Goal: Subscribe to service/newsletter

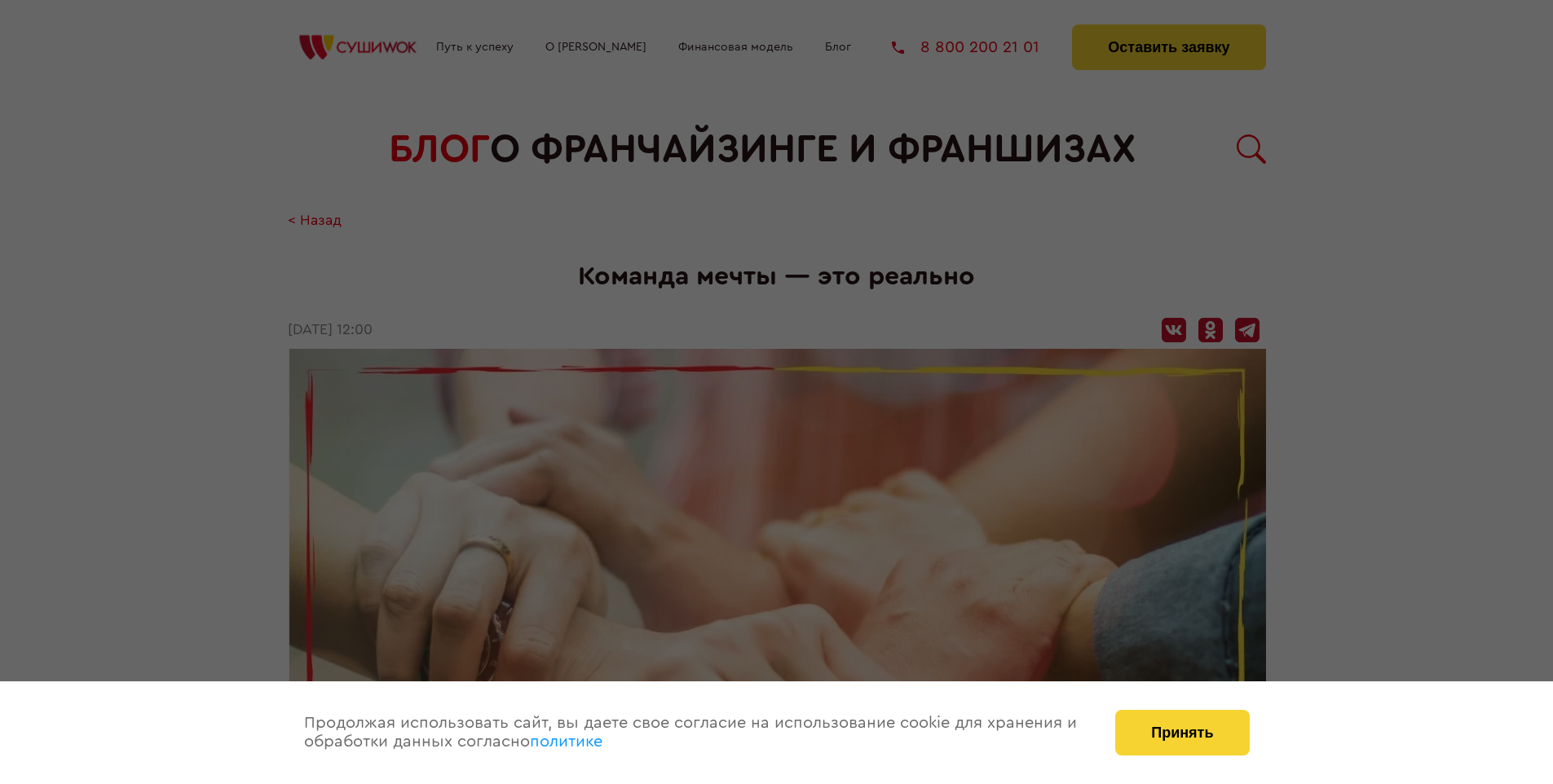
scroll to position [1953, 0]
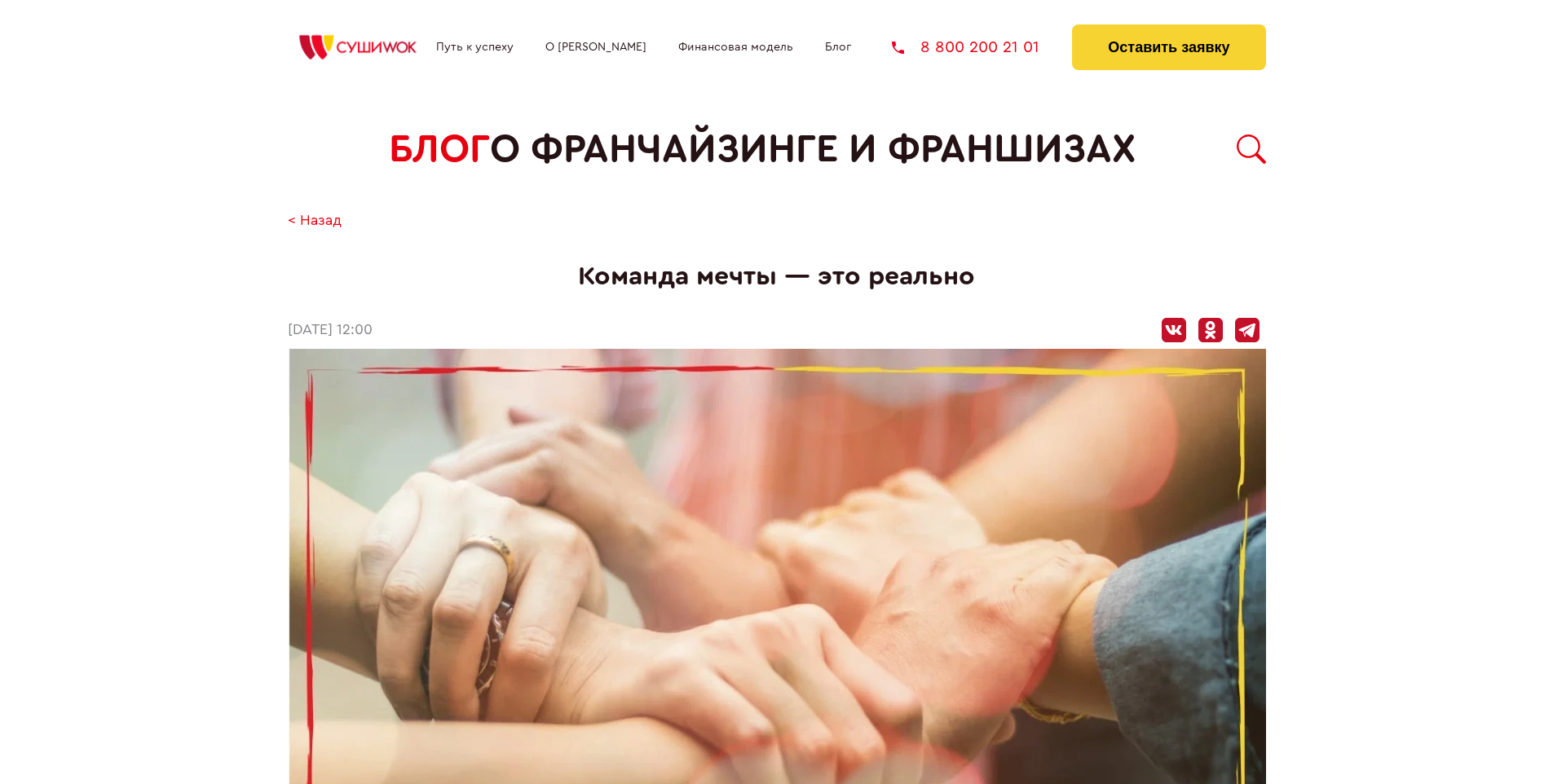
scroll to position [1953, 0]
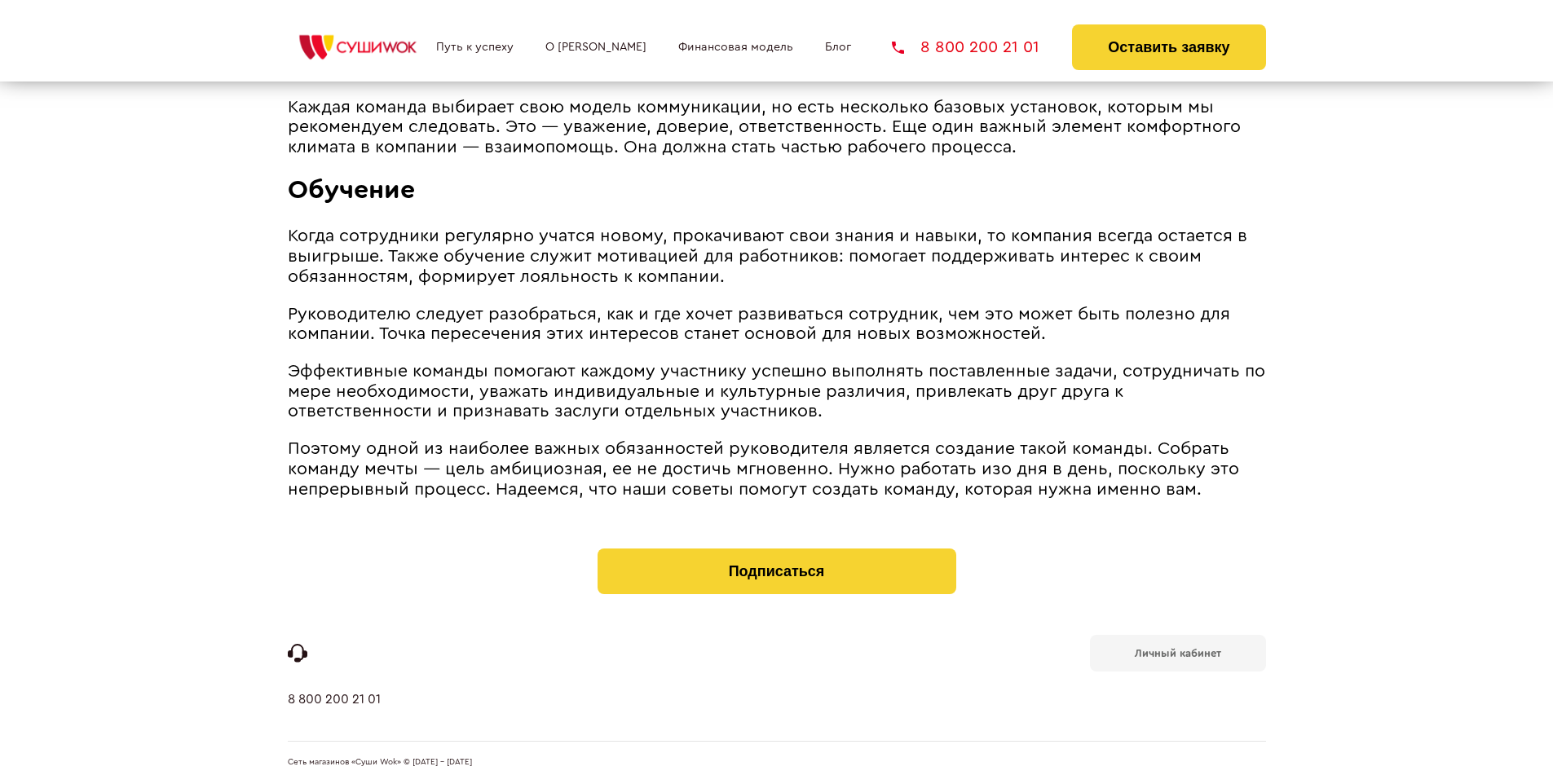
click at [1177, 652] on b "Личный кабинет" at bounding box center [1178, 653] width 87 height 11
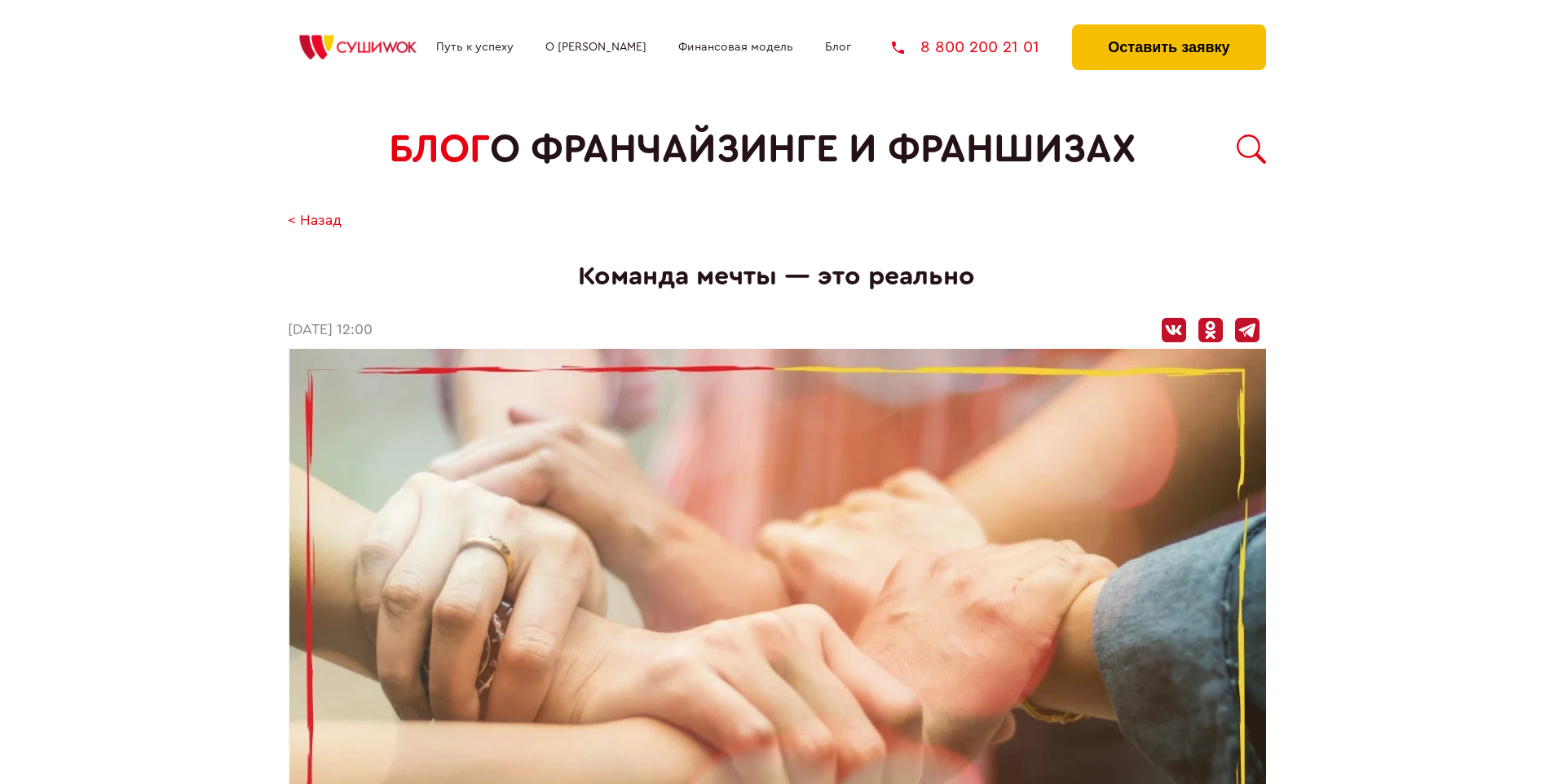
click at [1168, 29] on button "Оставить заявку" at bounding box center [1168, 47] width 193 height 46
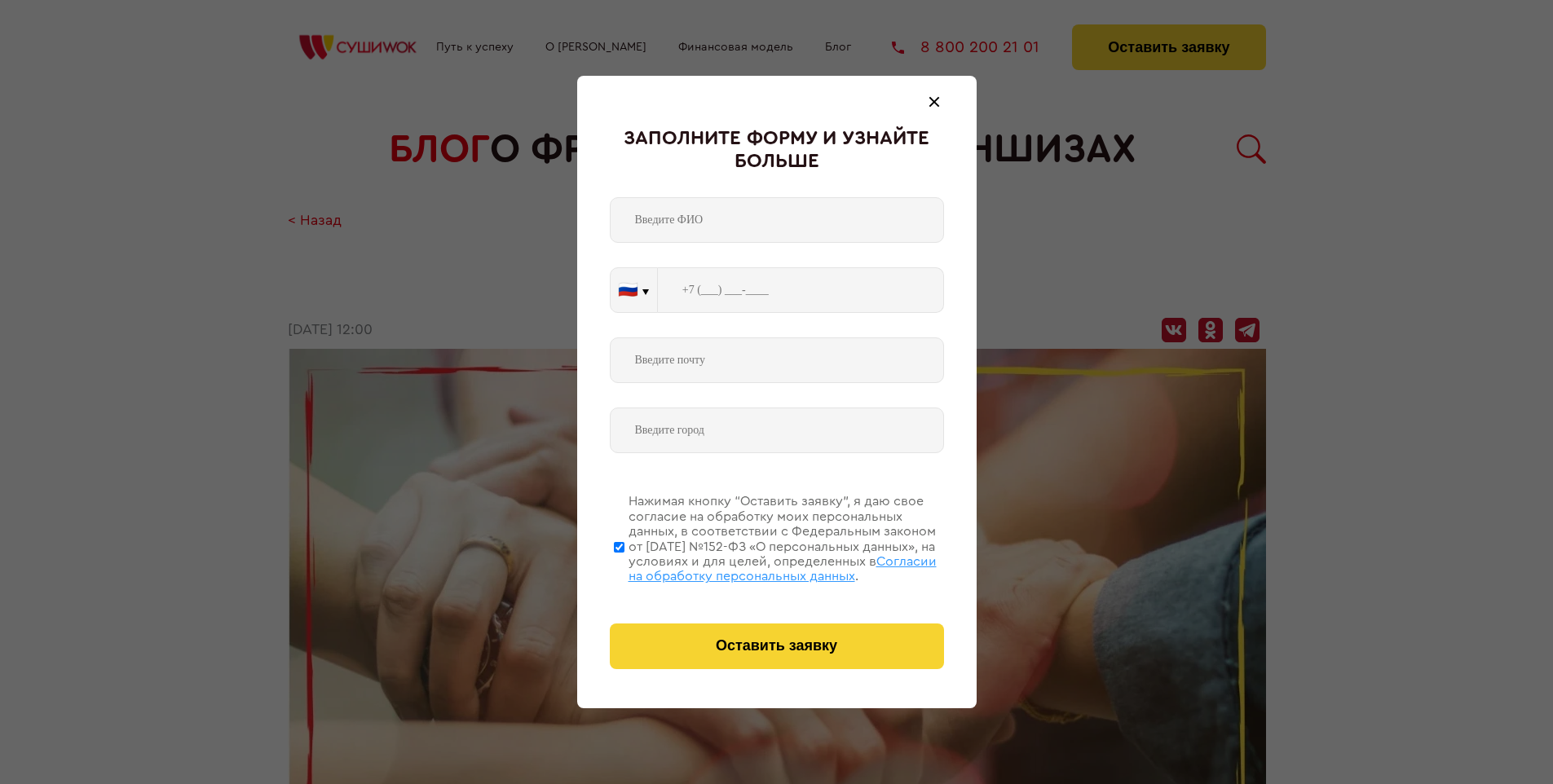
click at [756, 566] on span "Согласии на обработку персональных данных" at bounding box center [782, 569] width 308 height 28
click at [624, 566] on input "Нажимая кнопку “Оставить заявку”, я даю свое согласие на обработку моих персона…" at bounding box center [618, 547] width 11 height 131
checkbox input "false"
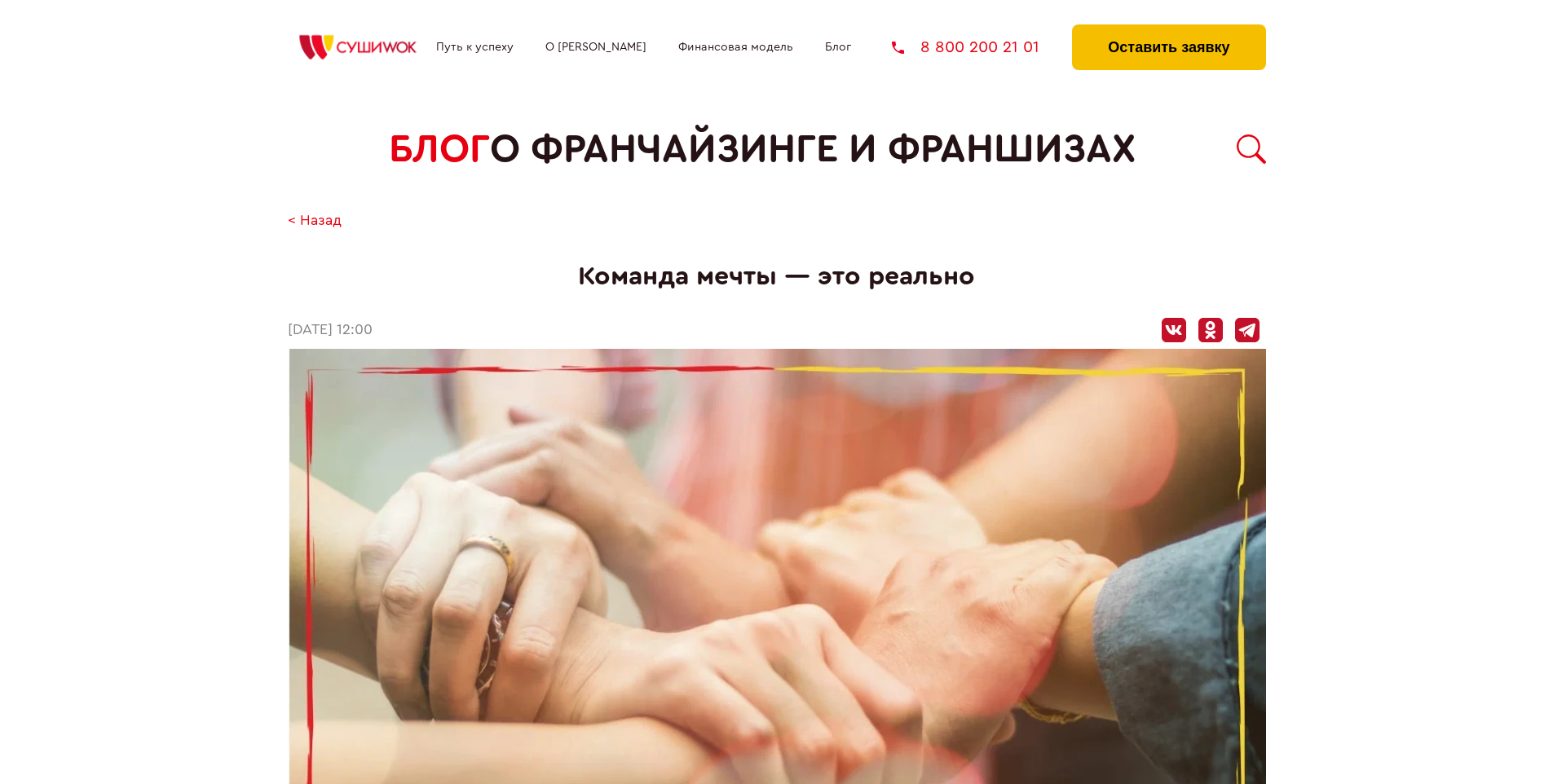
click at [1168, 29] on button "Оставить заявку" at bounding box center [1168, 47] width 193 height 46
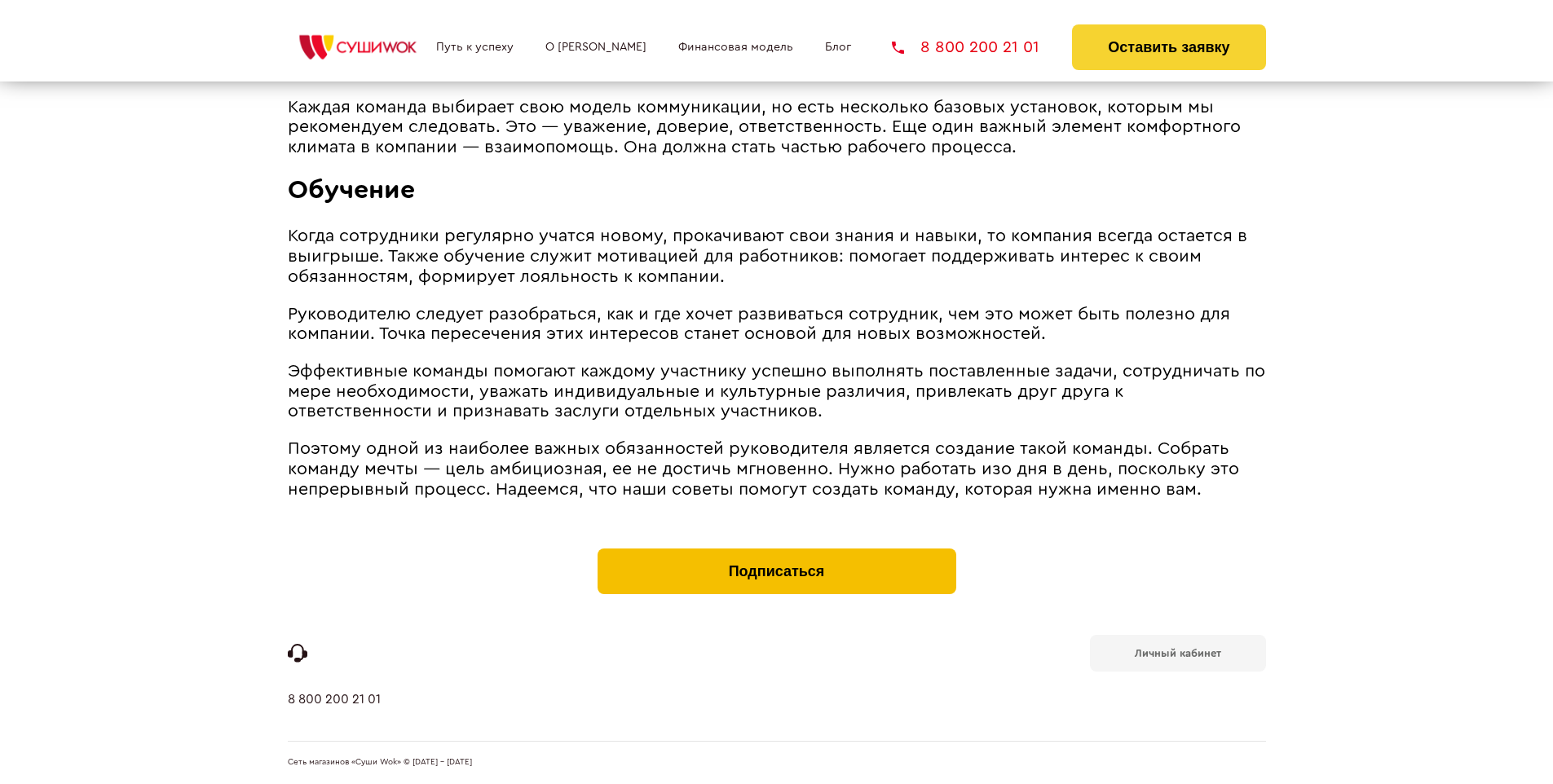
click at [776, 553] on button "Подписаться" at bounding box center [776, 572] width 359 height 46
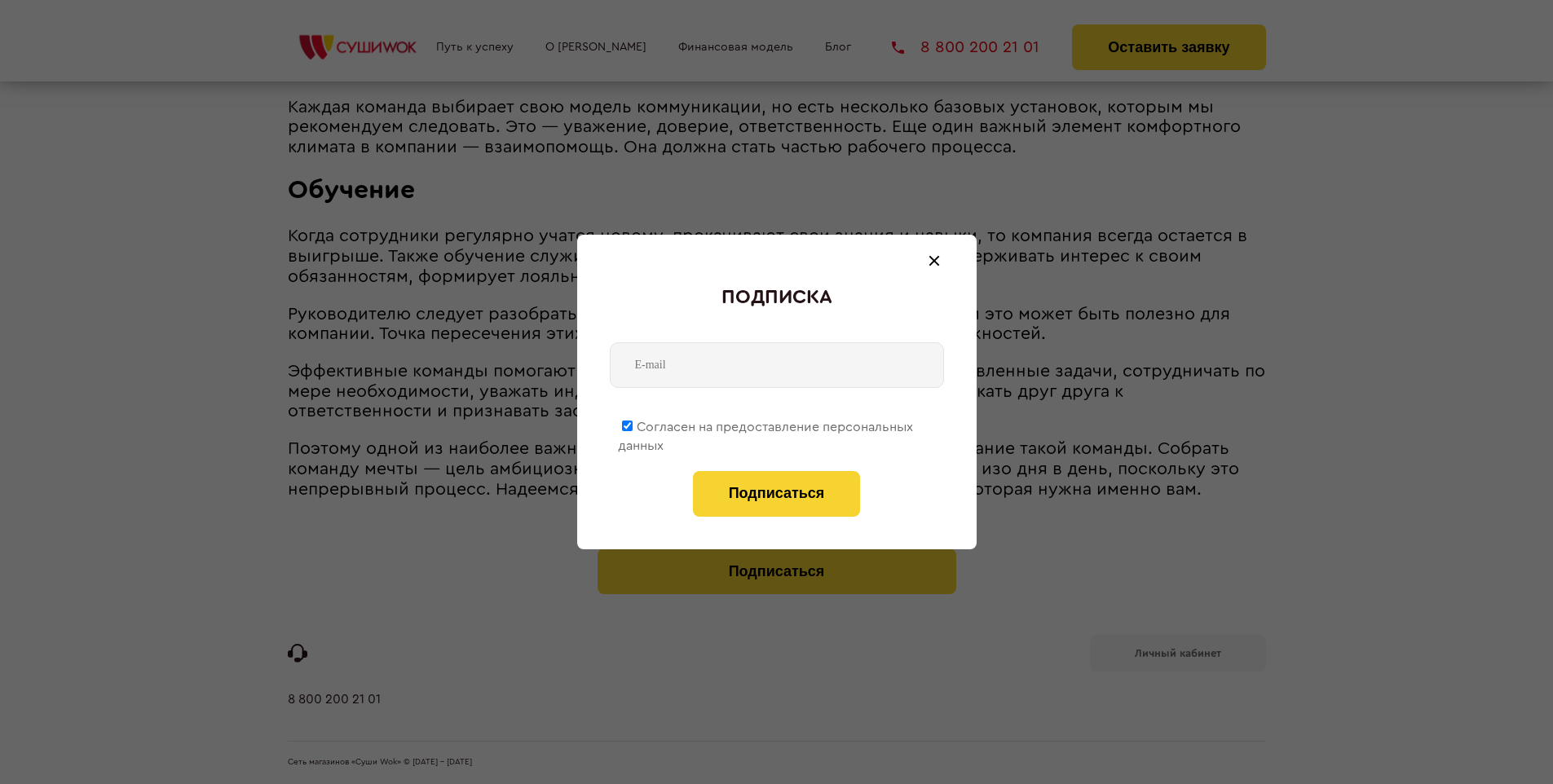
click at [766, 424] on span "Согласен на предоставление персональных данных" at bounding box center [765, 436] width 295 height 32
click at [632, 424] on input "Согласен на предоставление персональных данных" at bounding box center [627, 425] width 11 height 11
checkbox input "false"
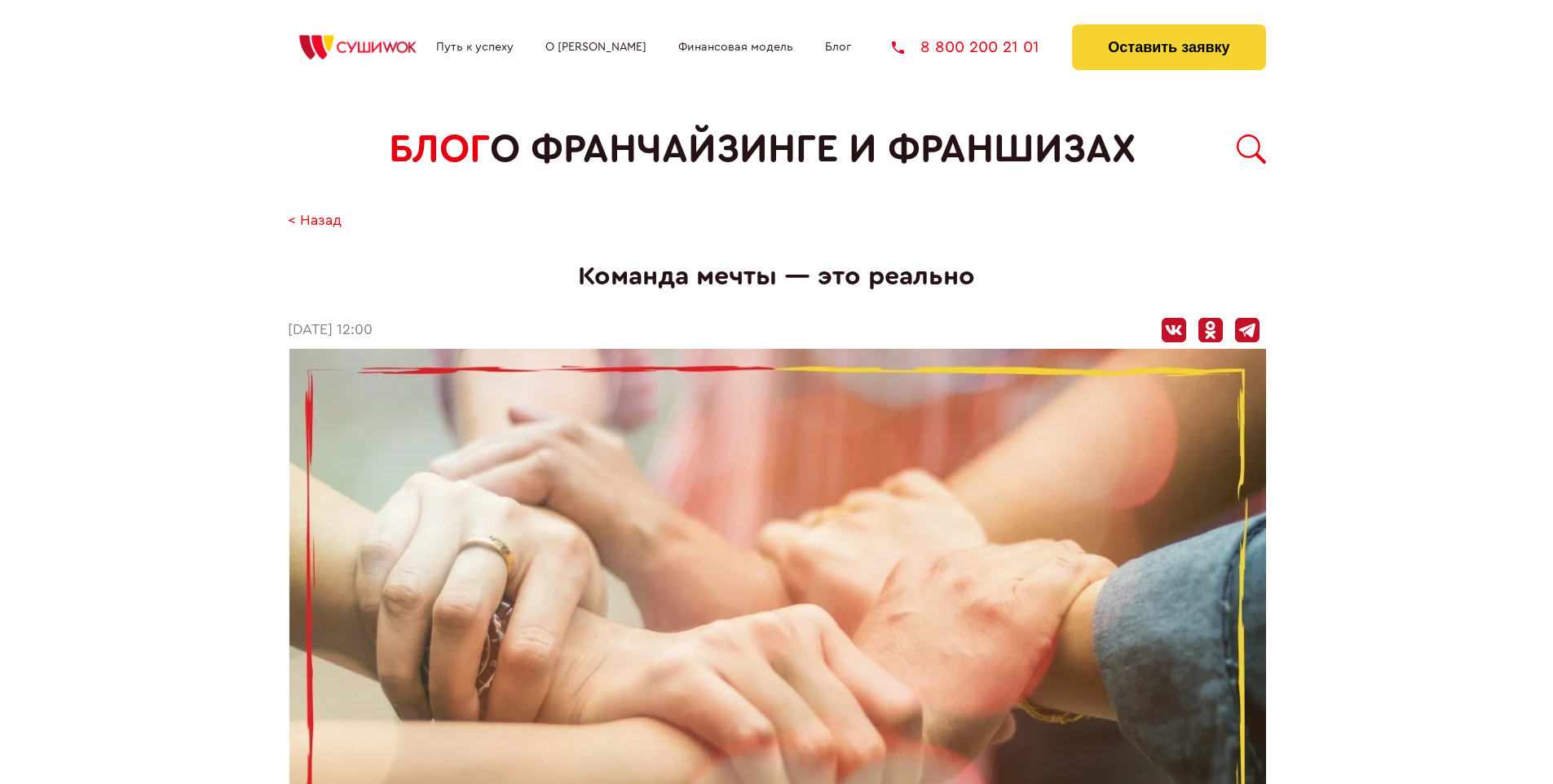
scroll to position [1953, 0]
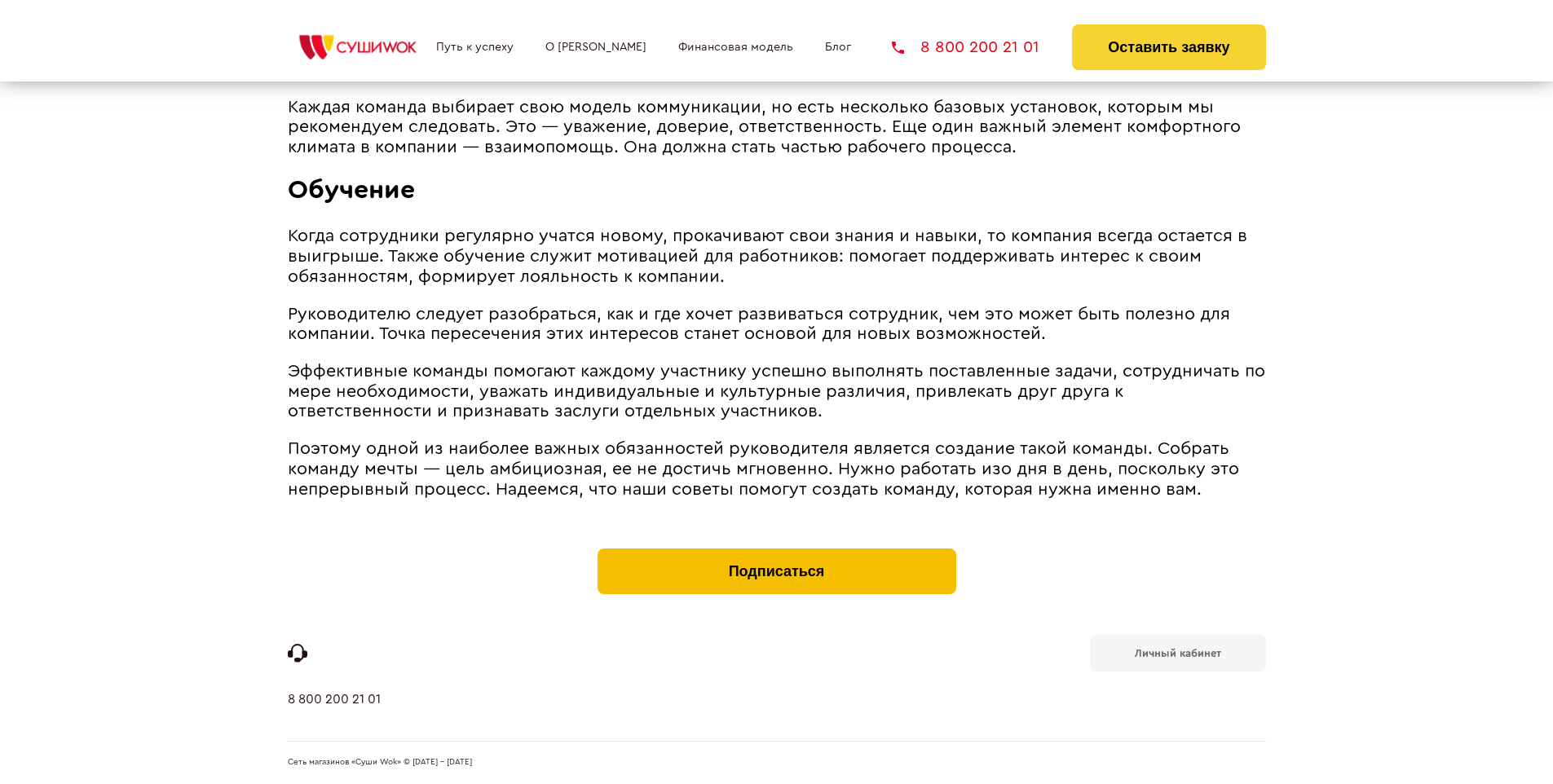
click at [776, 553] on button "Подписаться" at bounding box center [776, 572] width 359 height 46
